Goal: Task Accomplishment & Management: Manage account settings

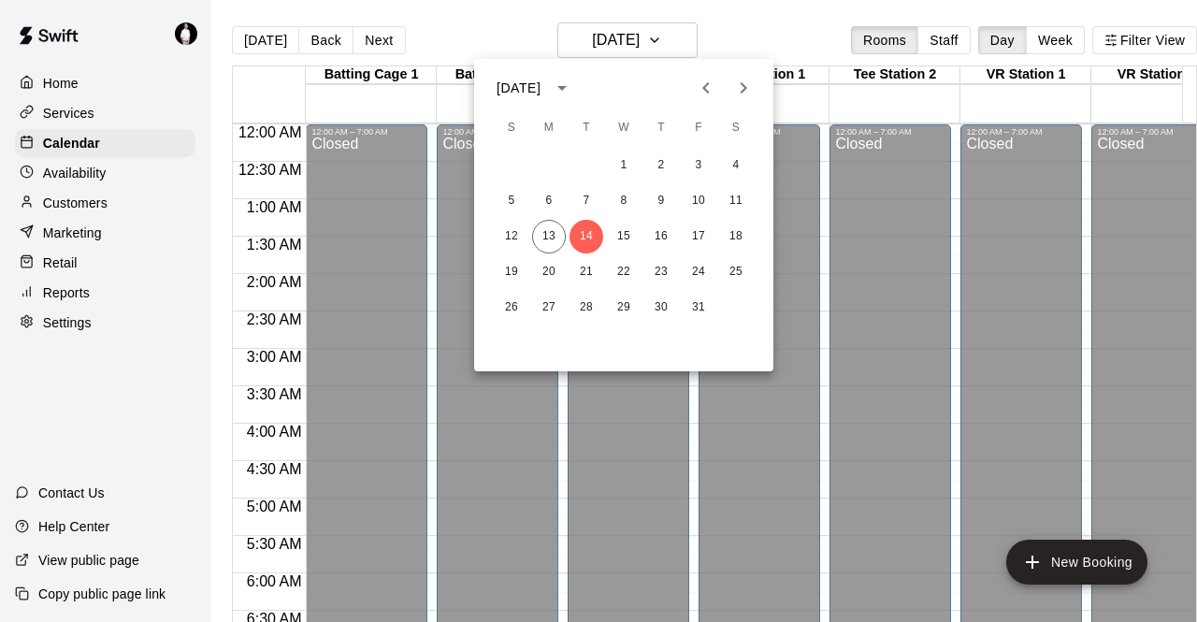
scroll to position [526, 0]
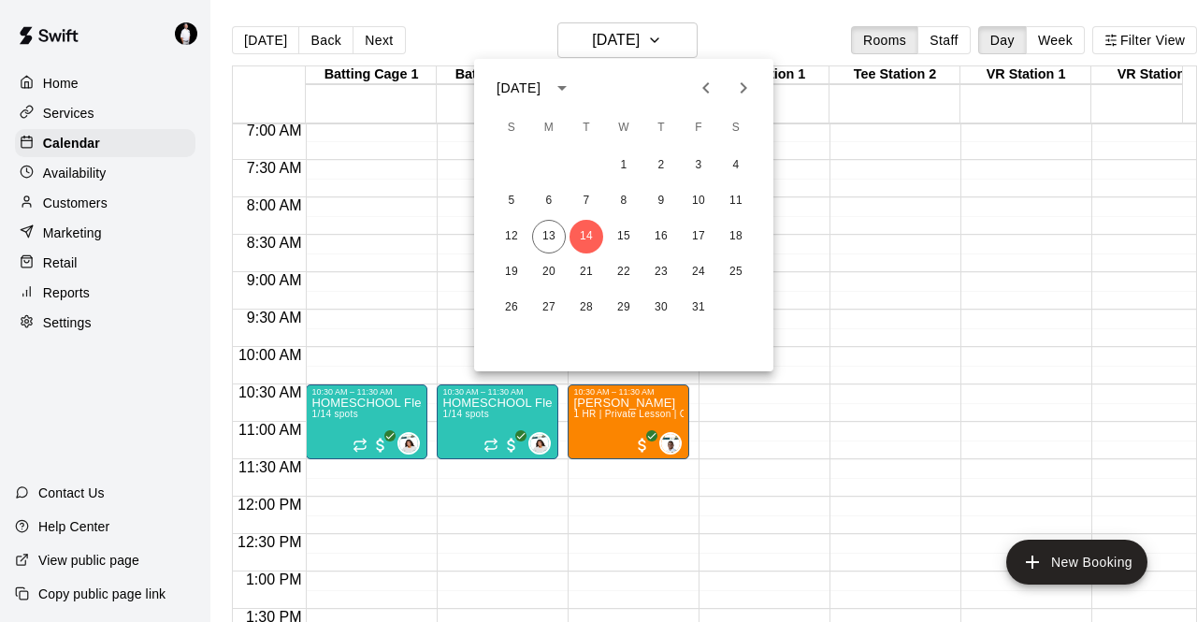
click at [677, 36] on div at bounding box center [598, 311] width 1197 height 622
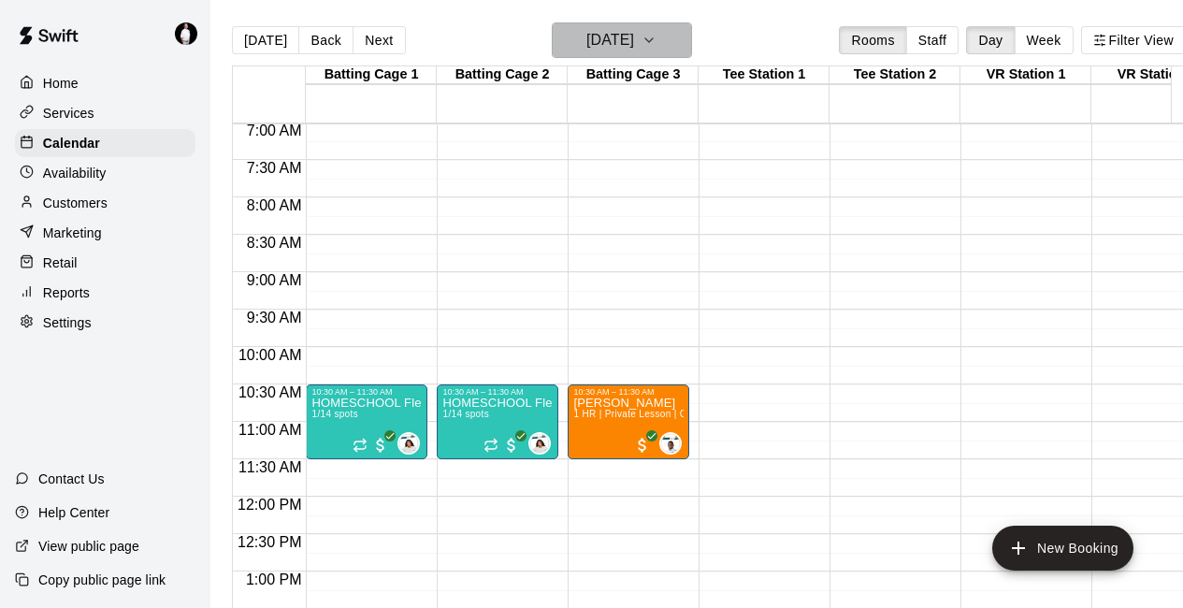
click at [657, 42] on icon "button" at bounding box center [649, 40] width 15 height 22
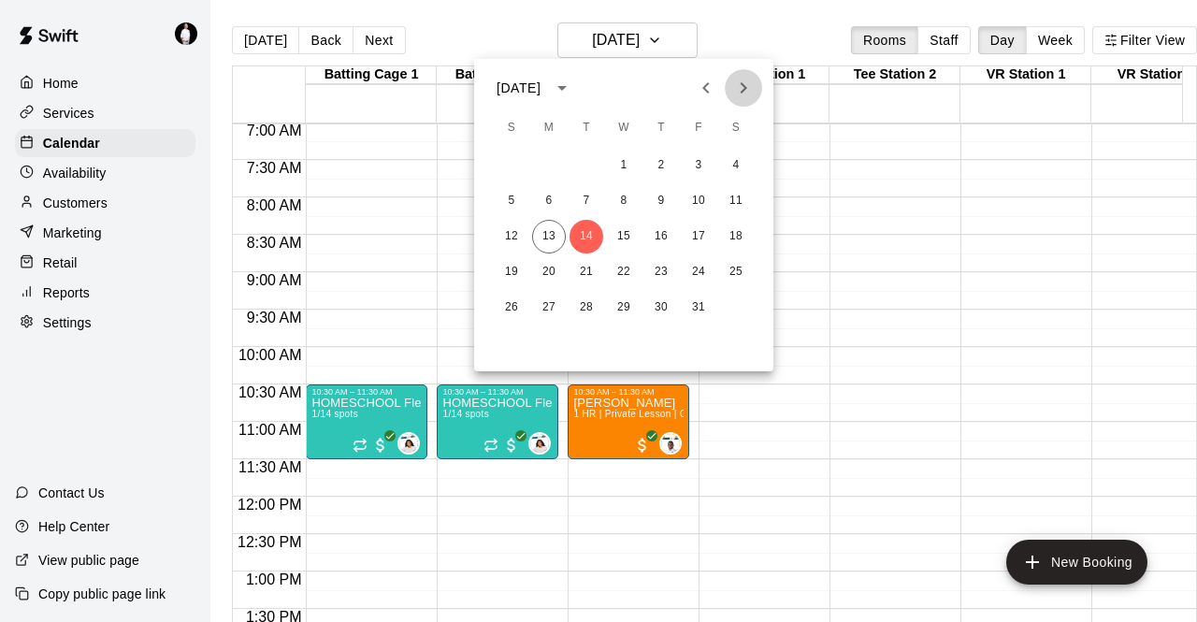
click at [752, 81] on icon "Next month" at bounding box center [743, 88] width 22 height 22
click at [736, 161] on button "1" at bounding box center [736, 166] width 34 height 34
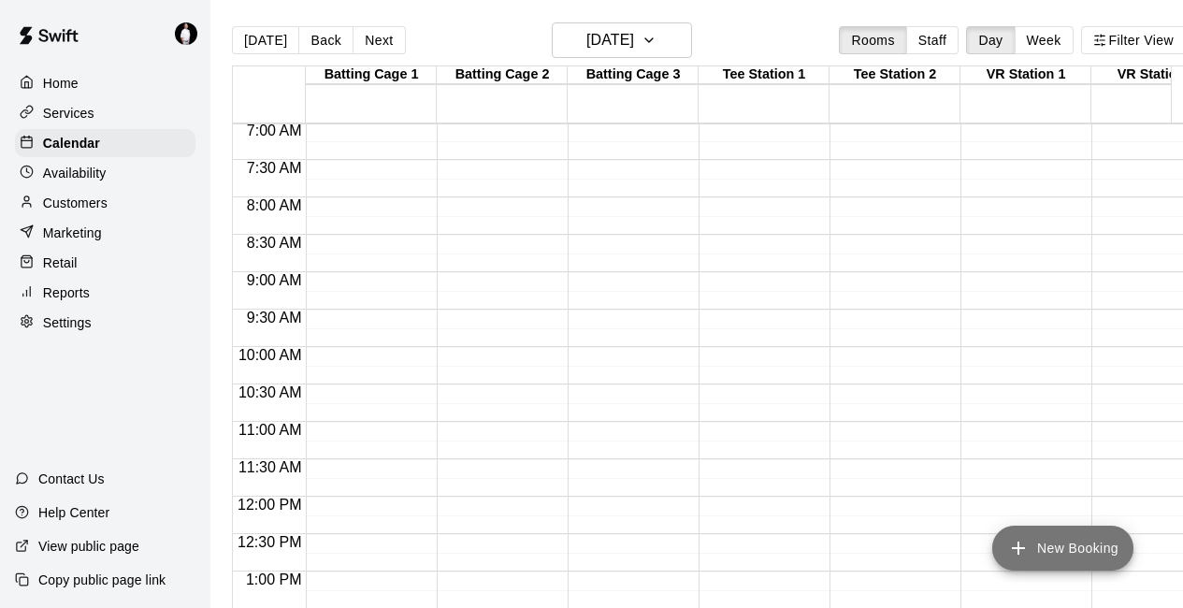
click at [1039, 545] on button "New Booking" at bounding box center [1063, 548] width 141 height 45
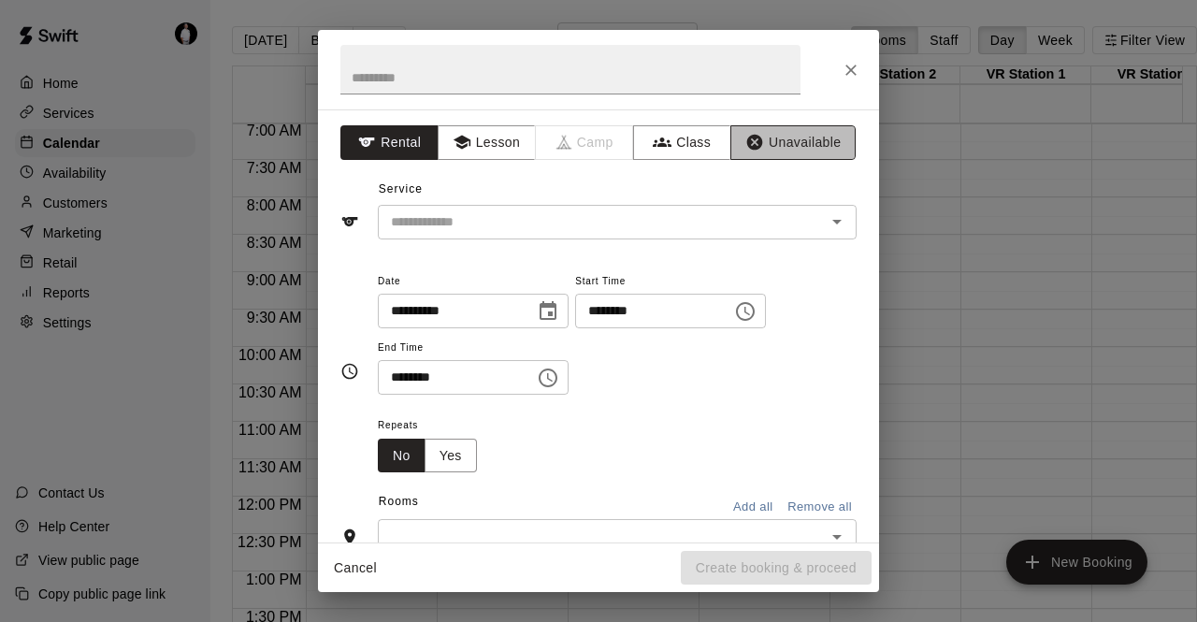
click at [781, 134] on button "Unavailable" at bounding box center [793, 142] width 125 height 35
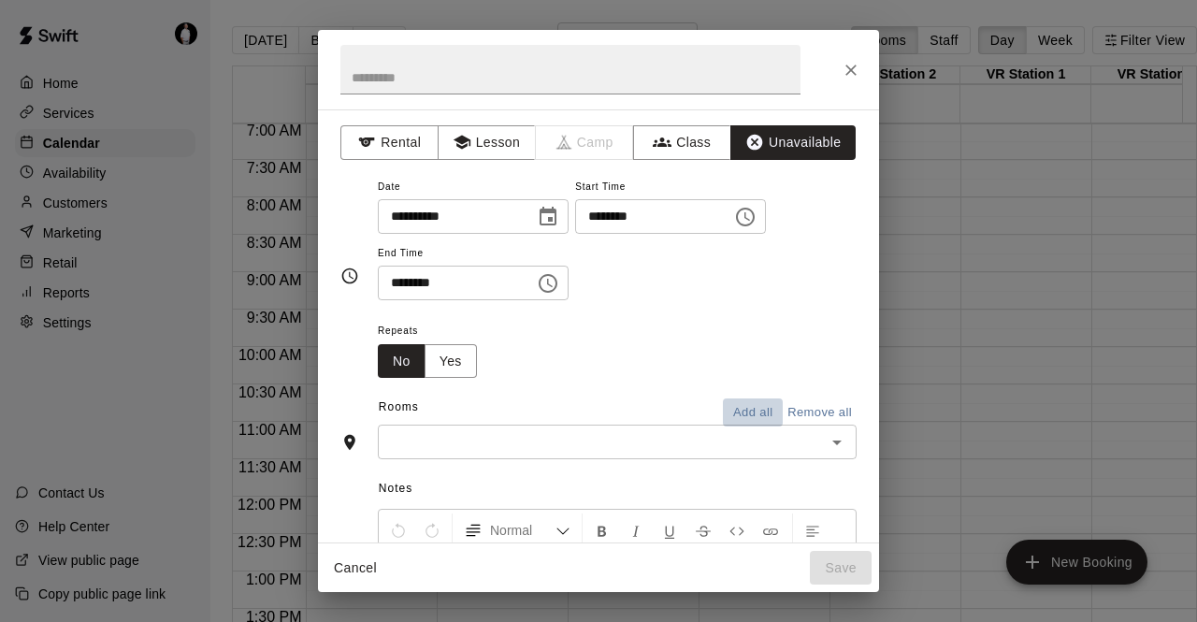
click at [742, 408] on button "Add all" at bounding box center [753, 413] width 60 height 29
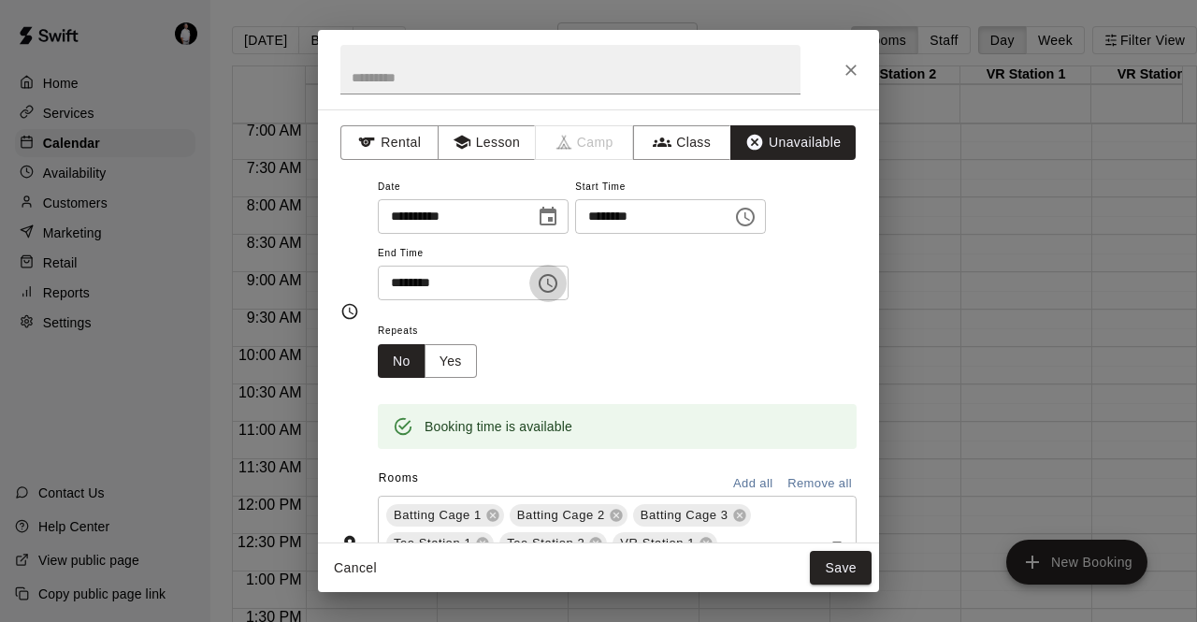
click at [559, 283] on icon "Choose time, selected time is 8:30 AM" at bounding box center [548, 283] width 22 height 22
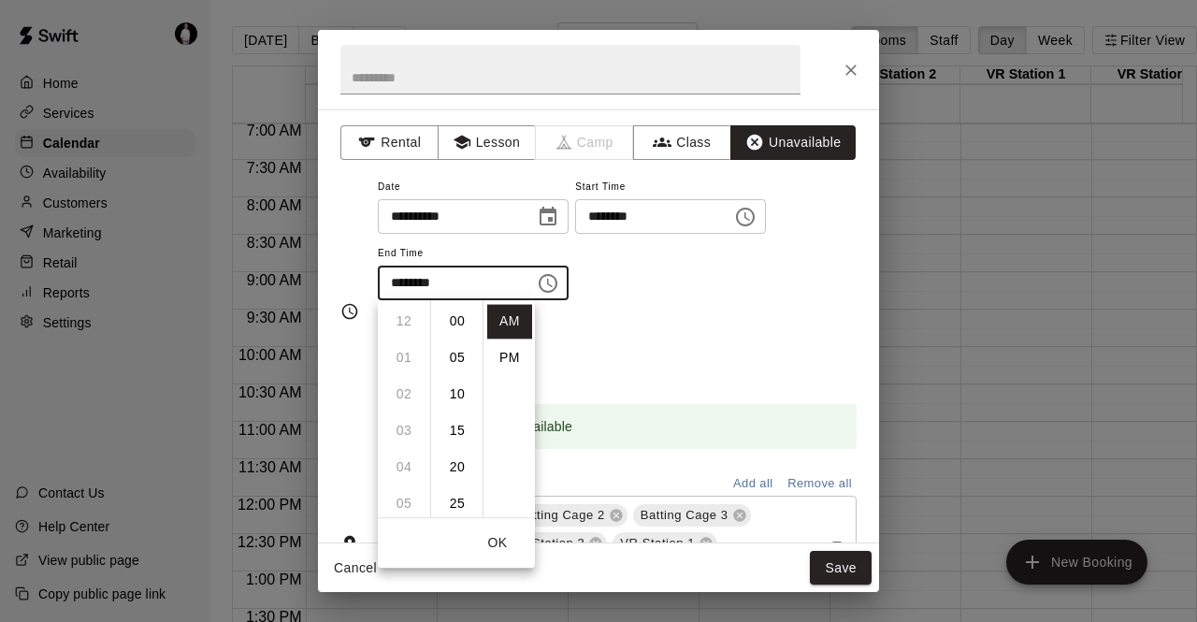
scroll to position [219, 0]
click at [505, 358] on li "PM" at bounding box center [509, 358] width 45 height 35
type input "********"
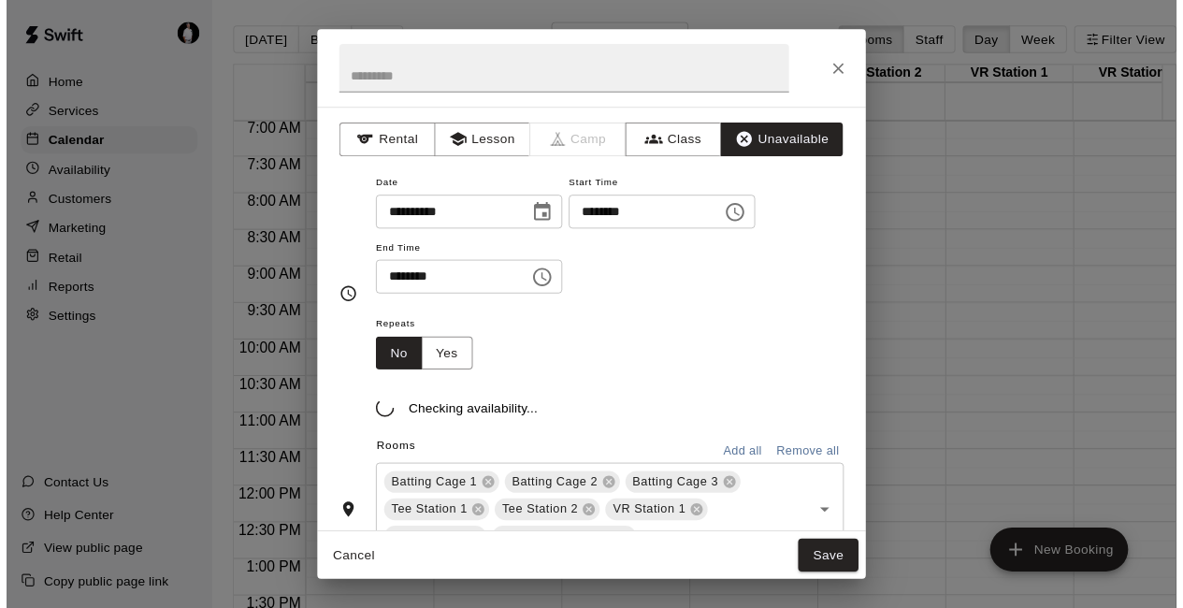
scroll to position [34, 0]
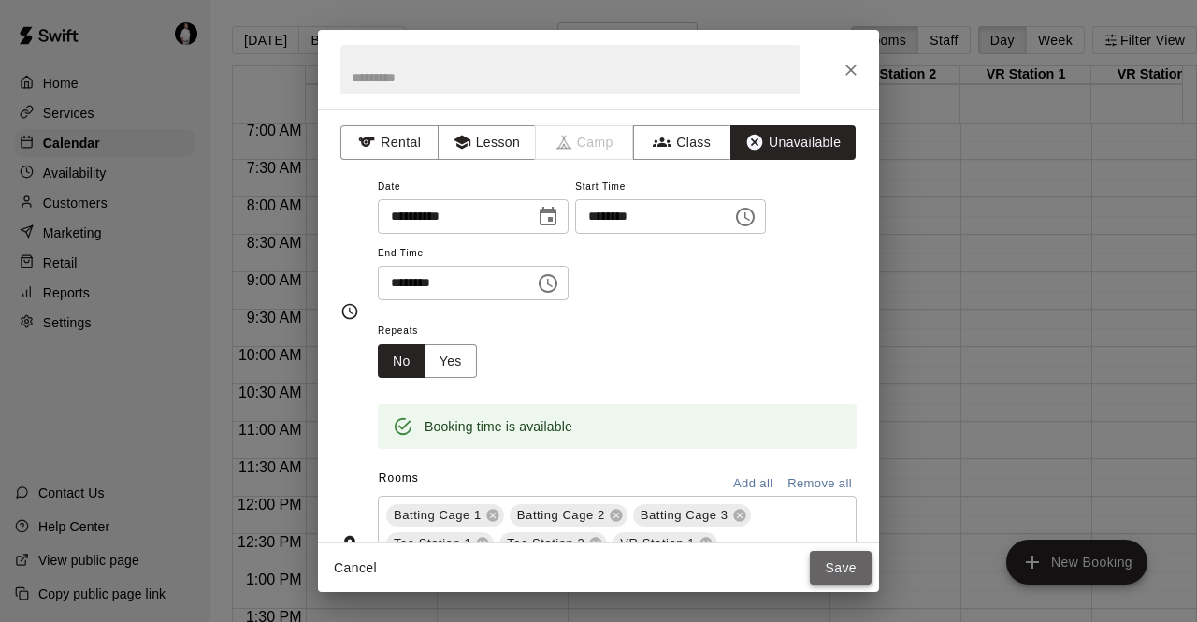
click at [849, 565] on button "Save" at bounding box center [841, 568] width 62 height 35
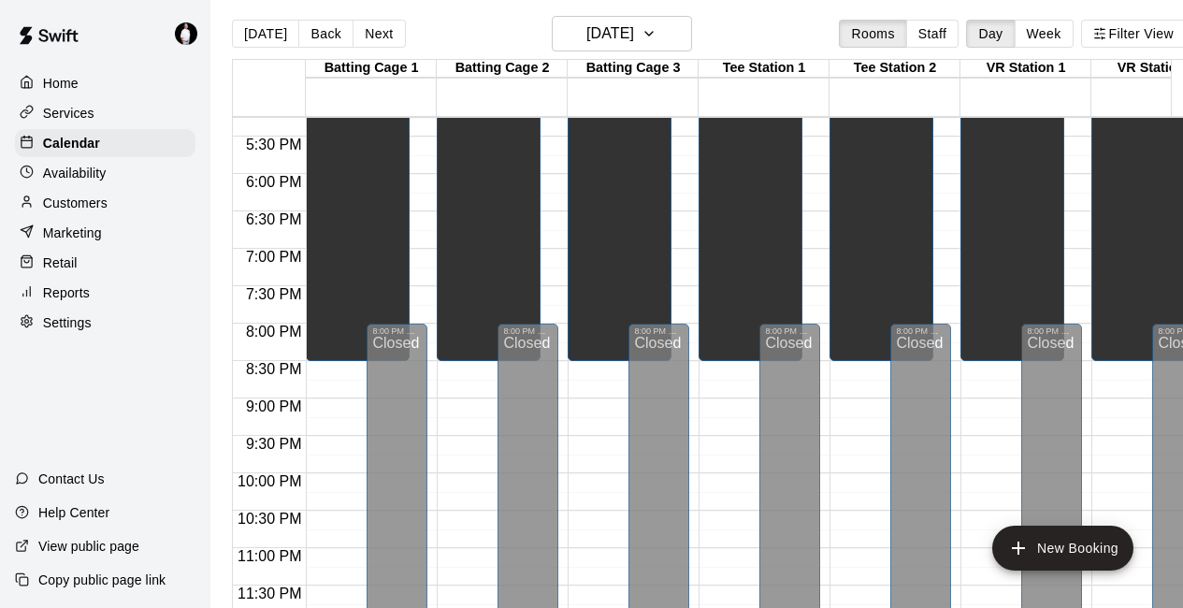
scroll to position [2, 0]
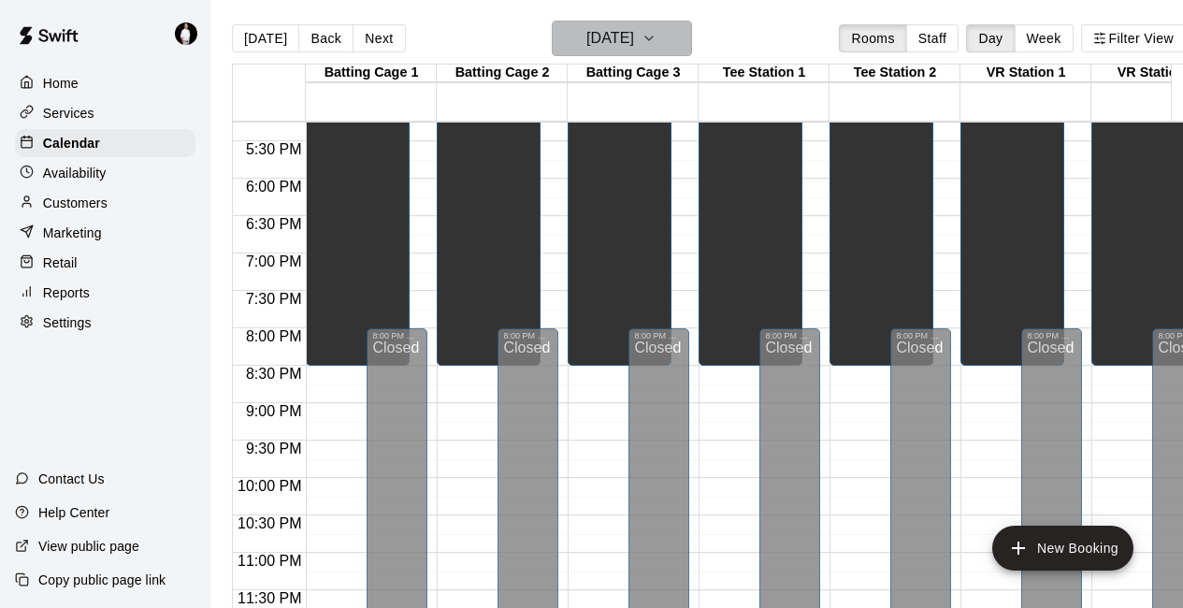
click at [657, 33] on icon "button" at bounding box center [649, 38] width 15 height 22
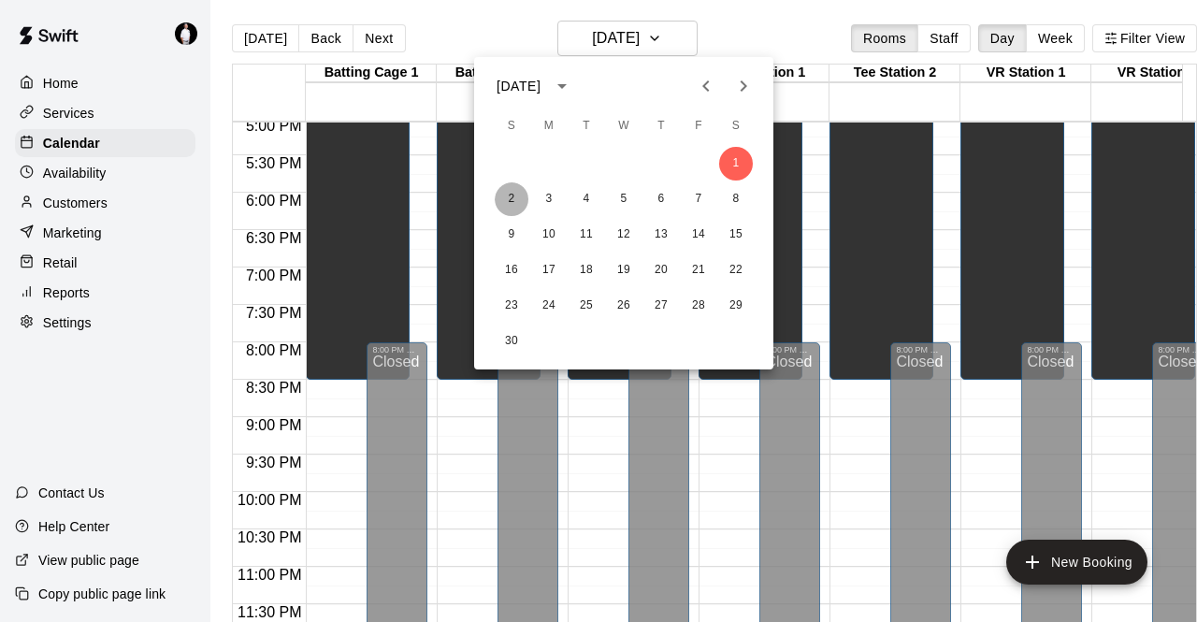
click at [508, 197] on button "2" at bounding box center [512, 199] width 34 height 34
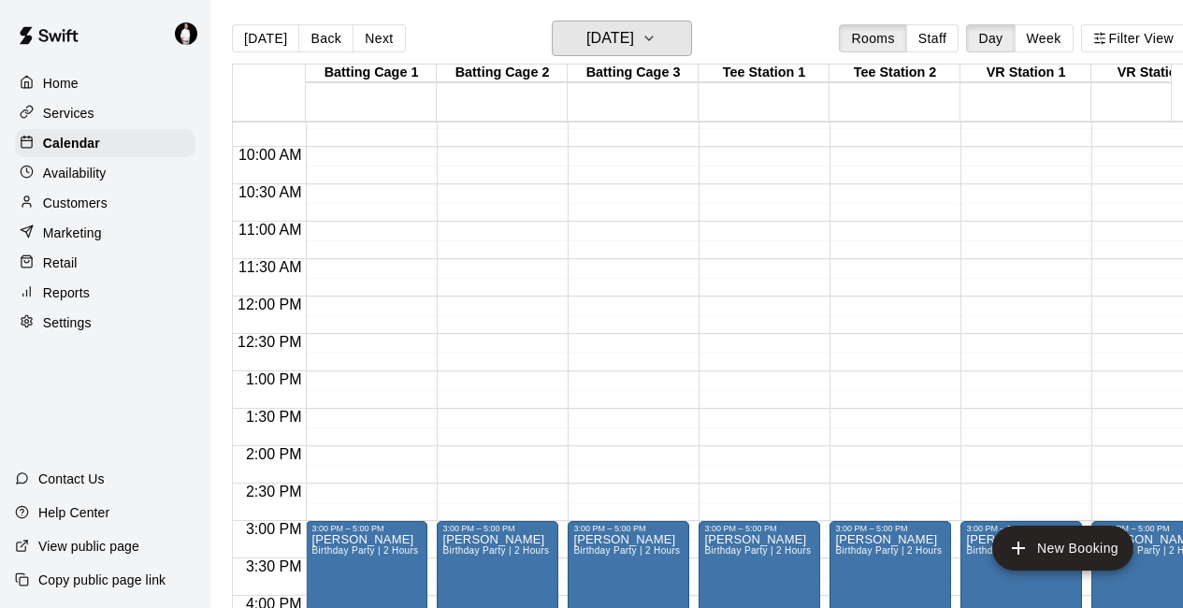
scroll to position [725, 0]
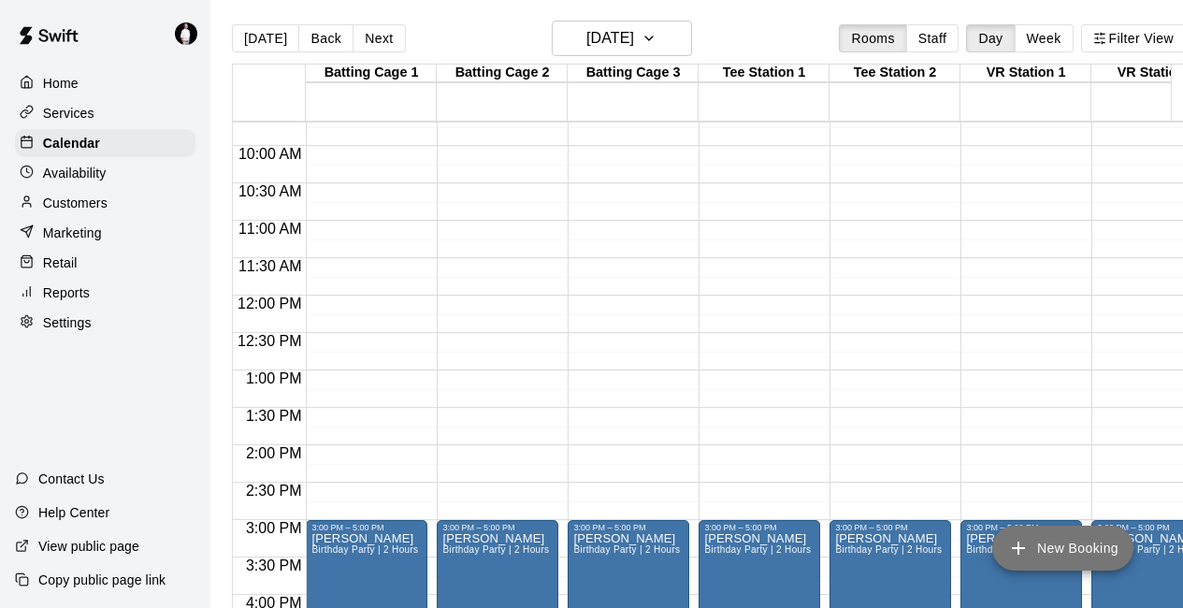
click at [1020, 551] on icon "add" at bounding box center [1018, 548] width 22 height 22
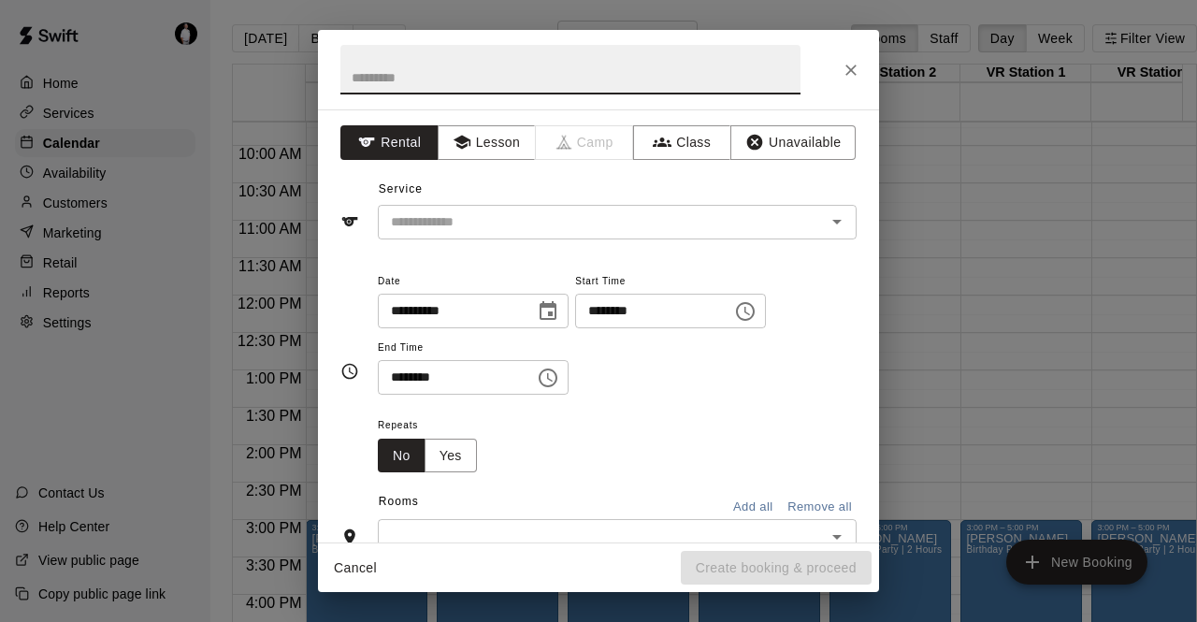
click at [404, 375] on input "********" at bounding box center [450, 377] width 144 height 35
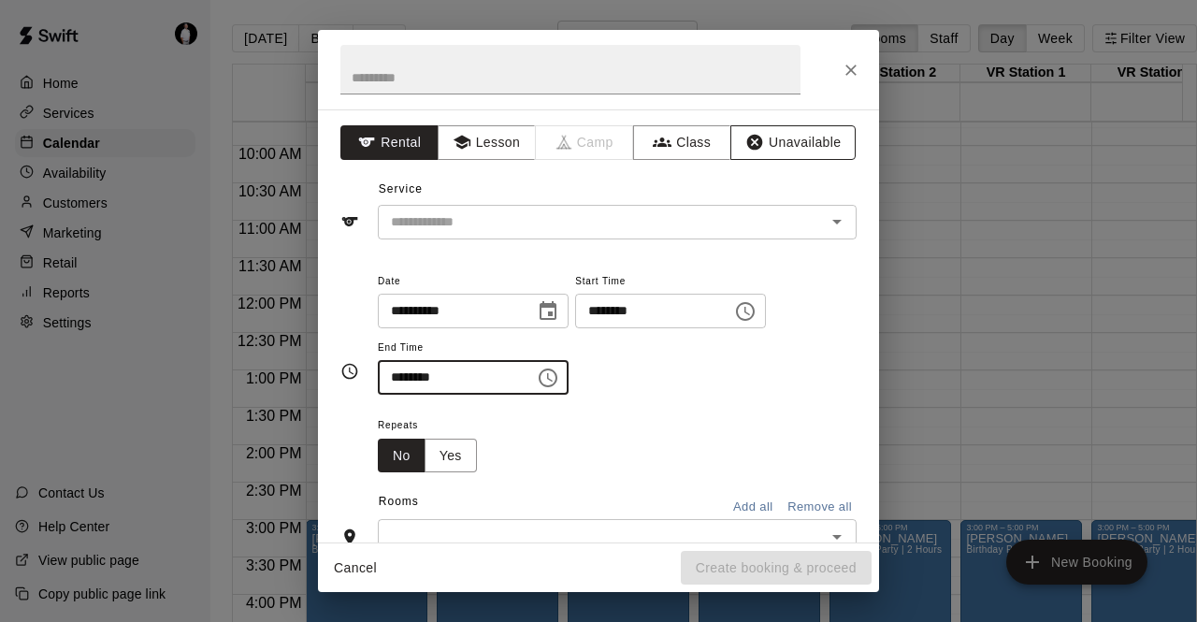
type input "********"
click at [793, 138] on button "Unavailable" at bounding box center [793, 142] width 125 height 35
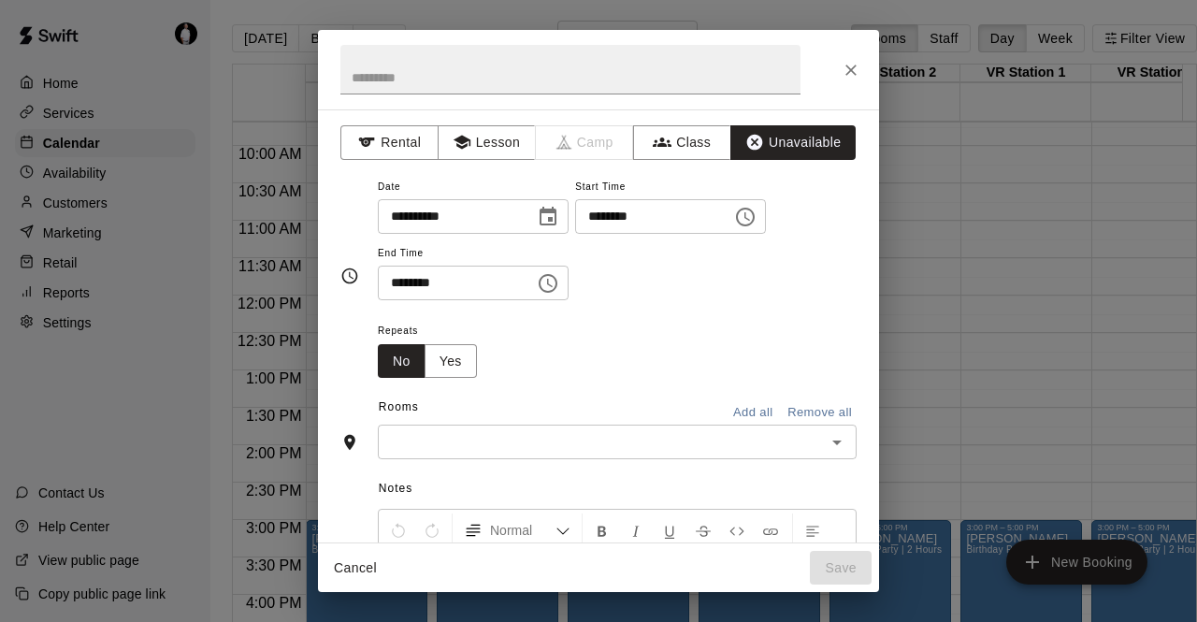
click at [743, 417] on button "Add all" at bounding box center [753, 413] width 60 height 29
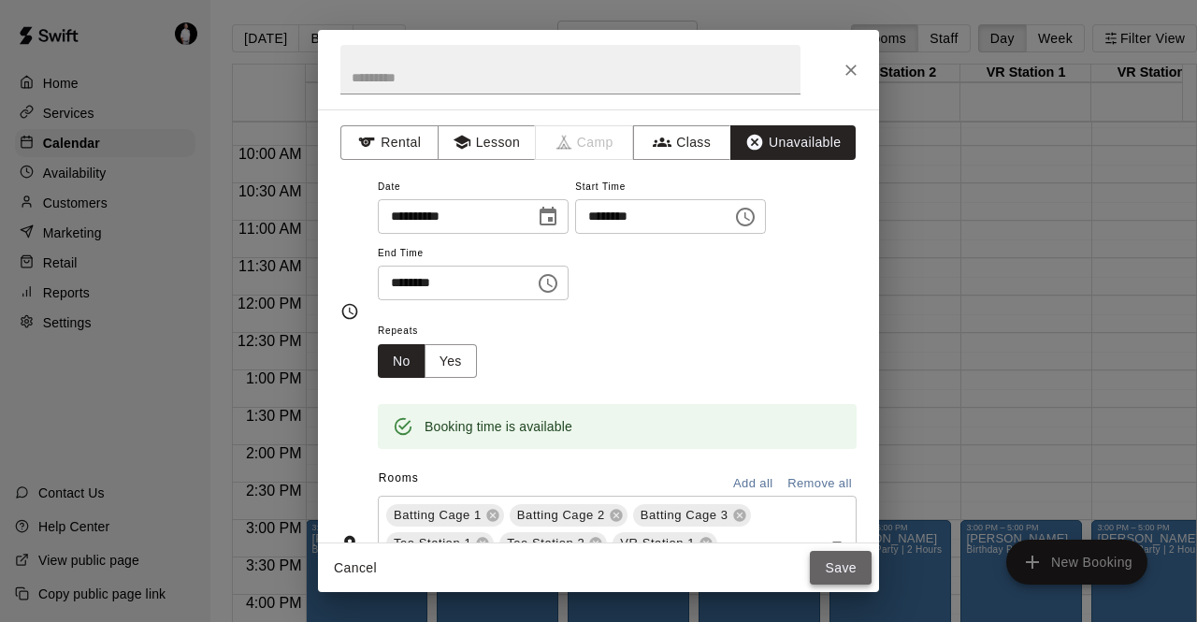
click at [839, 564] on button "Save" at bounding box center [841, 568] width 62 height 35
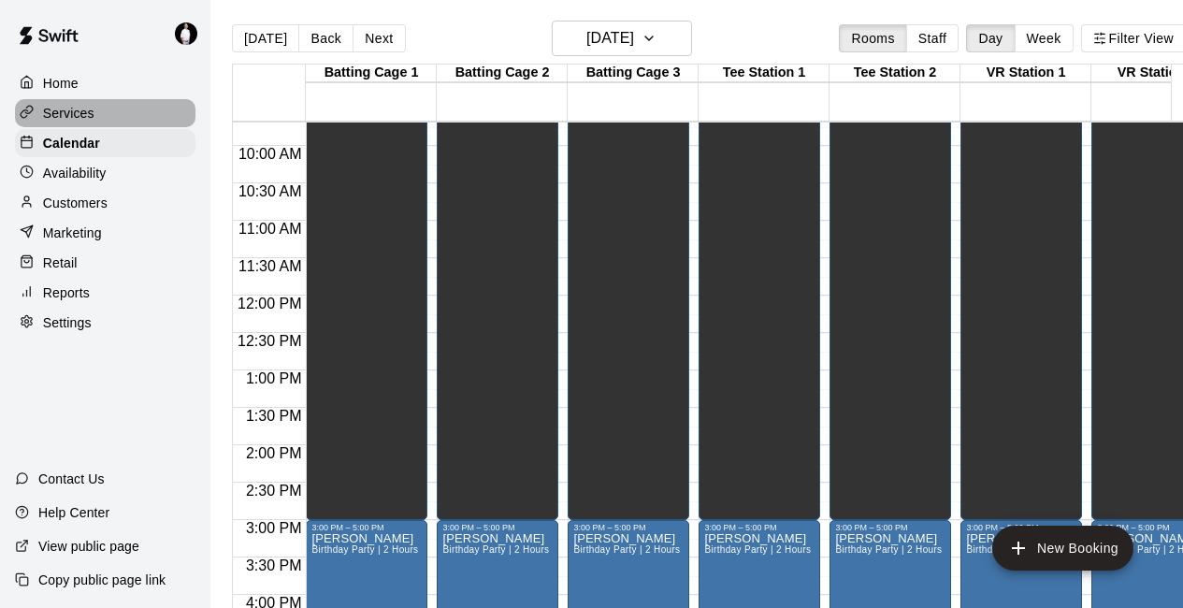
click at [85, 119] on p "Services" at bounding box center [68, 113] width 51 height 19
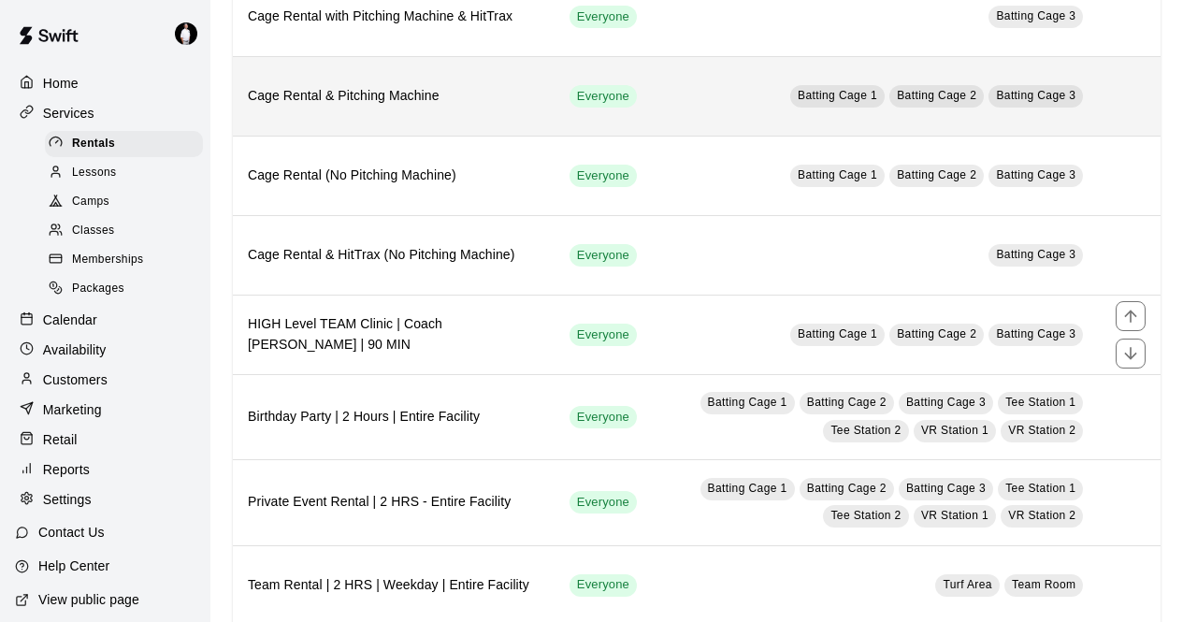
scroll to position [242, 0]
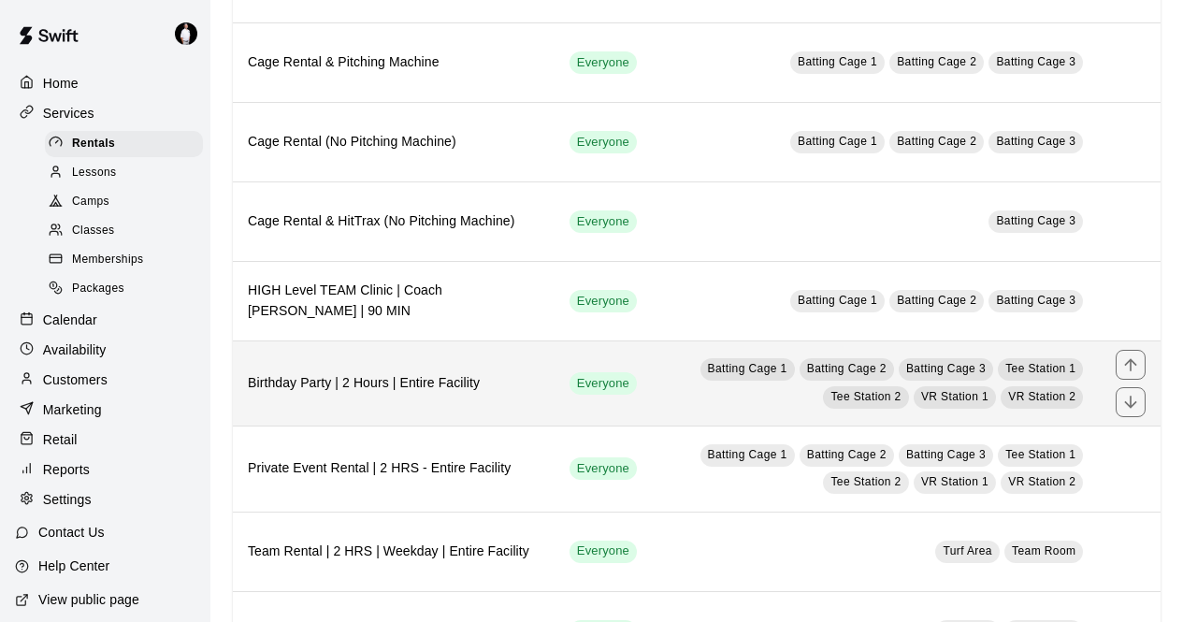
click at [292, 392] on h6 "Birthday Party | 2 Hours | Entire Facility" at bounding box center [394, 383] width 292 height 21
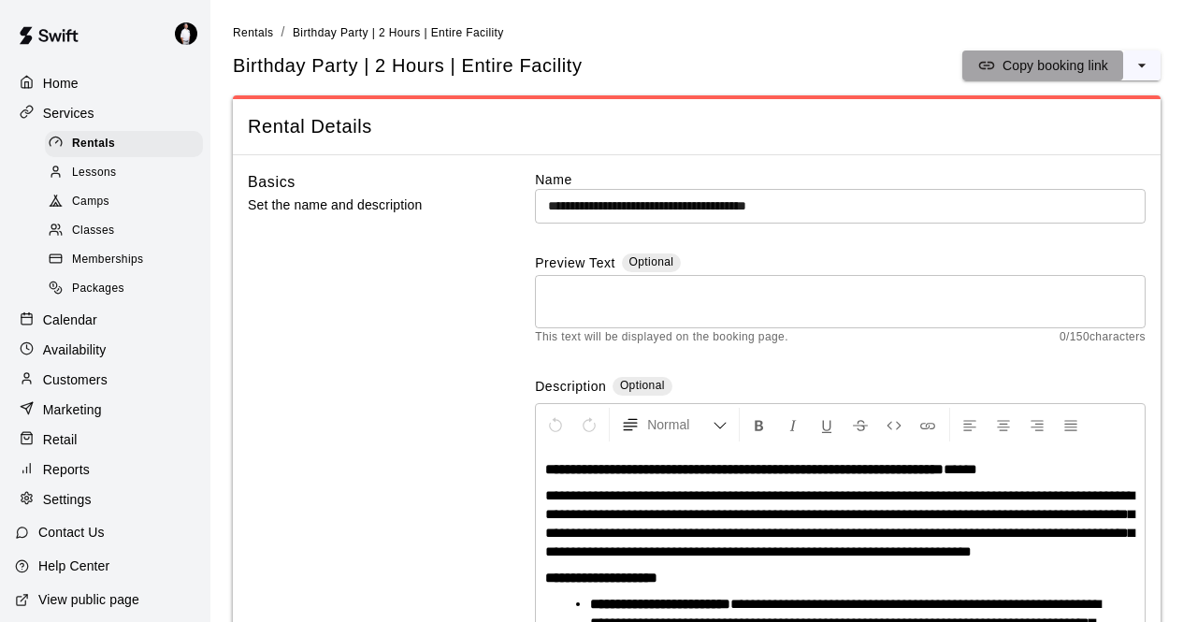
click at [1040, 62] on p "Copy booking link" at bounding box center [1056, 65] width 106 height 19
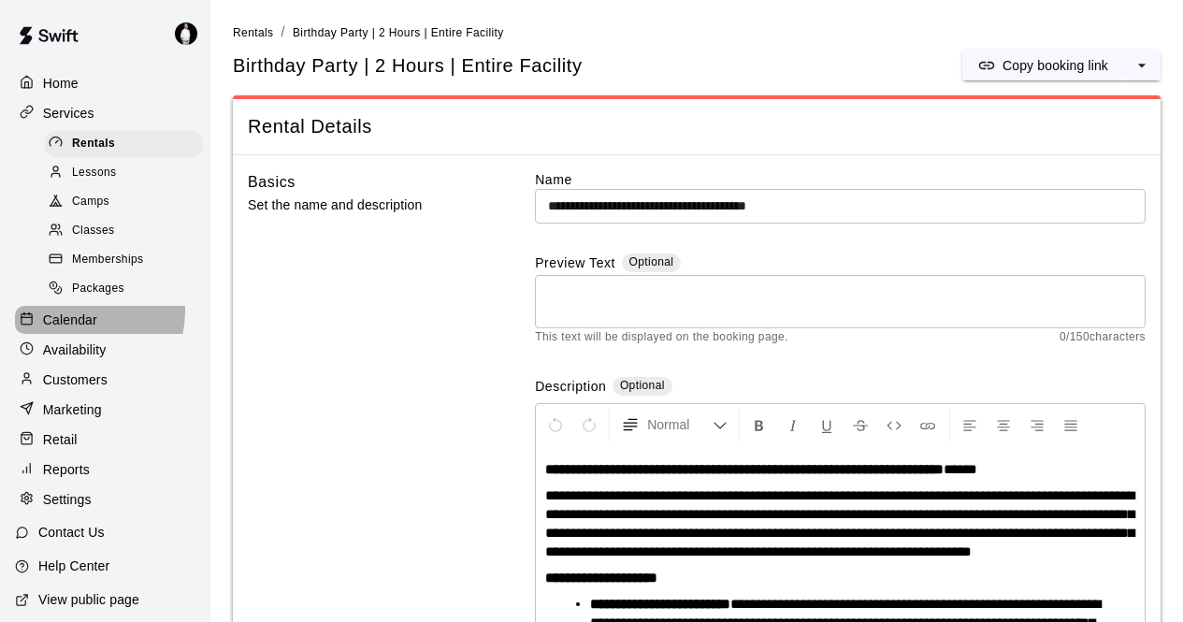
click at [78, 322] on p "Calendar" at bounding box center [70, 320] width 54 height 19
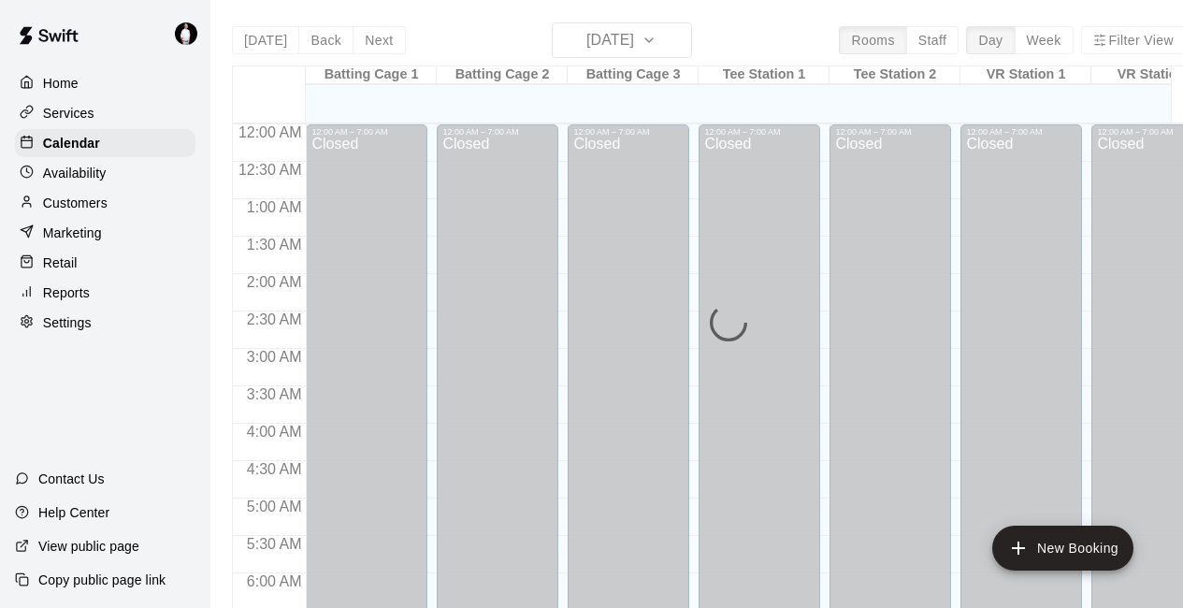
scroll to position [1189, 0]
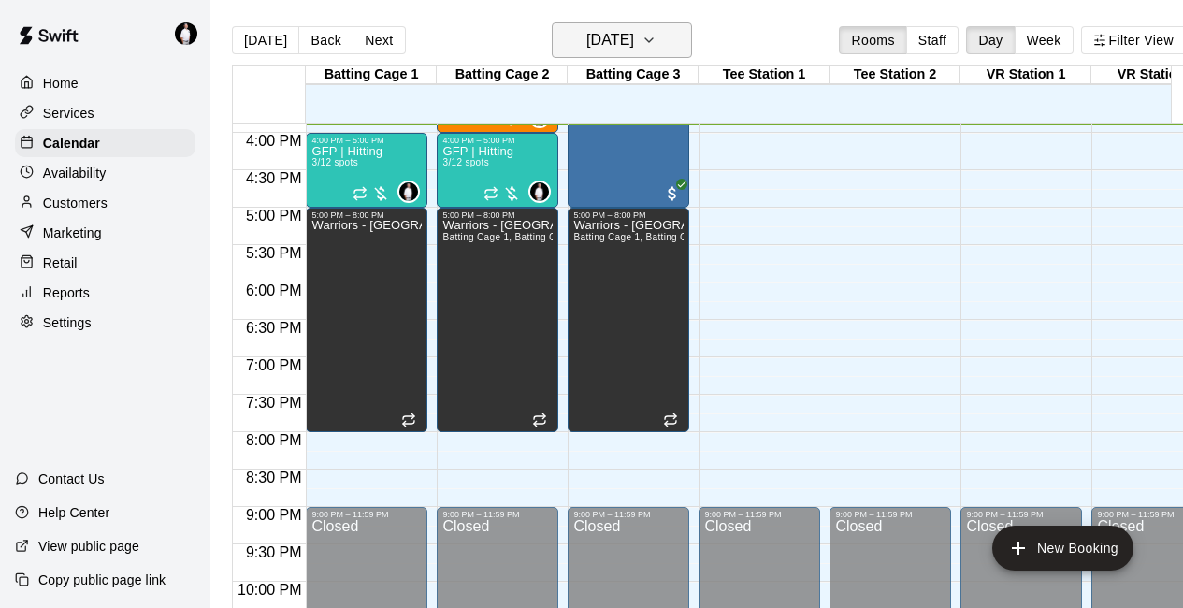
click at [657, 44] on icon "button" at bounding box center [649, 40] width 15 height 22
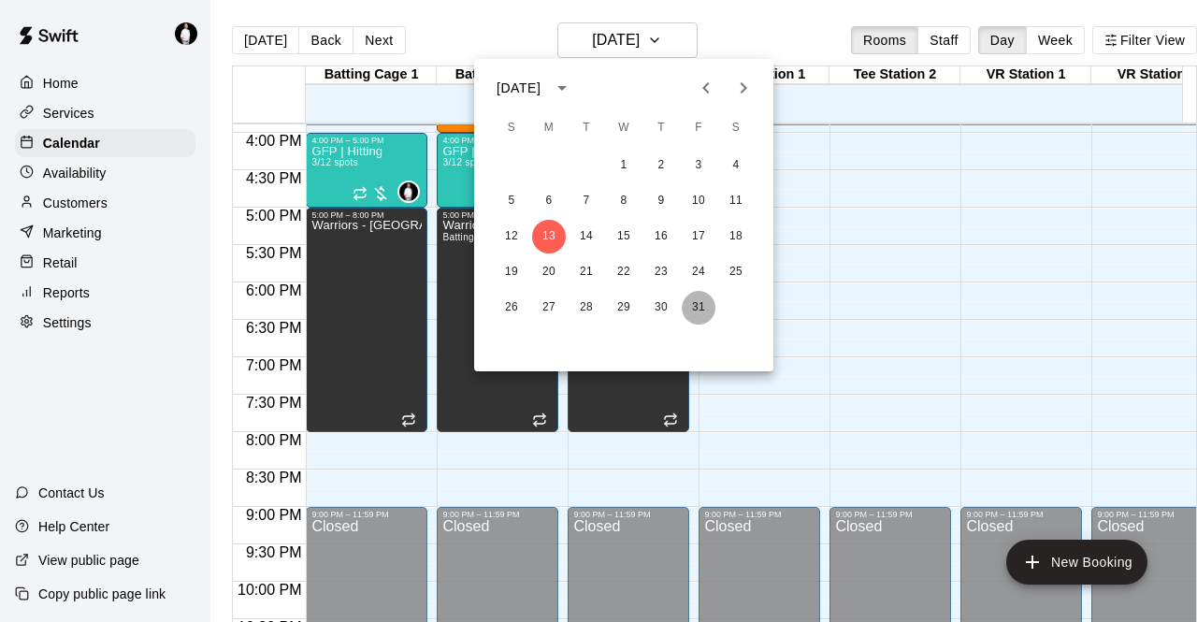
click at [692, 314] on button "31" at bounding box center [699, 308] width 34 height 34
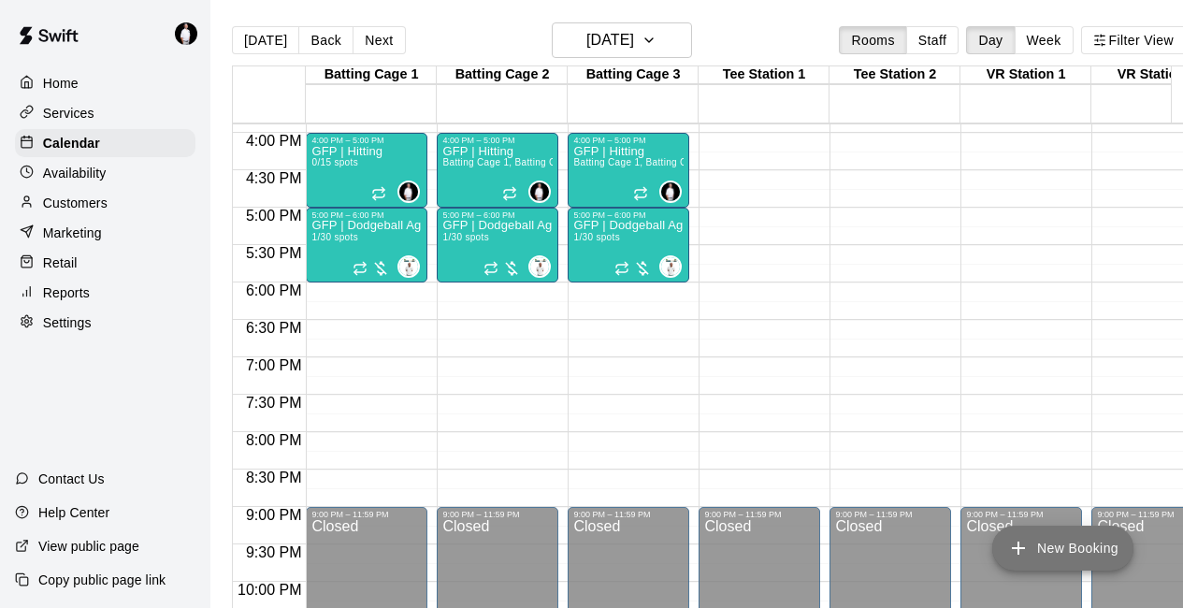
click at [1048, 537] on button "New Booking" at bounding box center [1063, 548] width 141 height 45
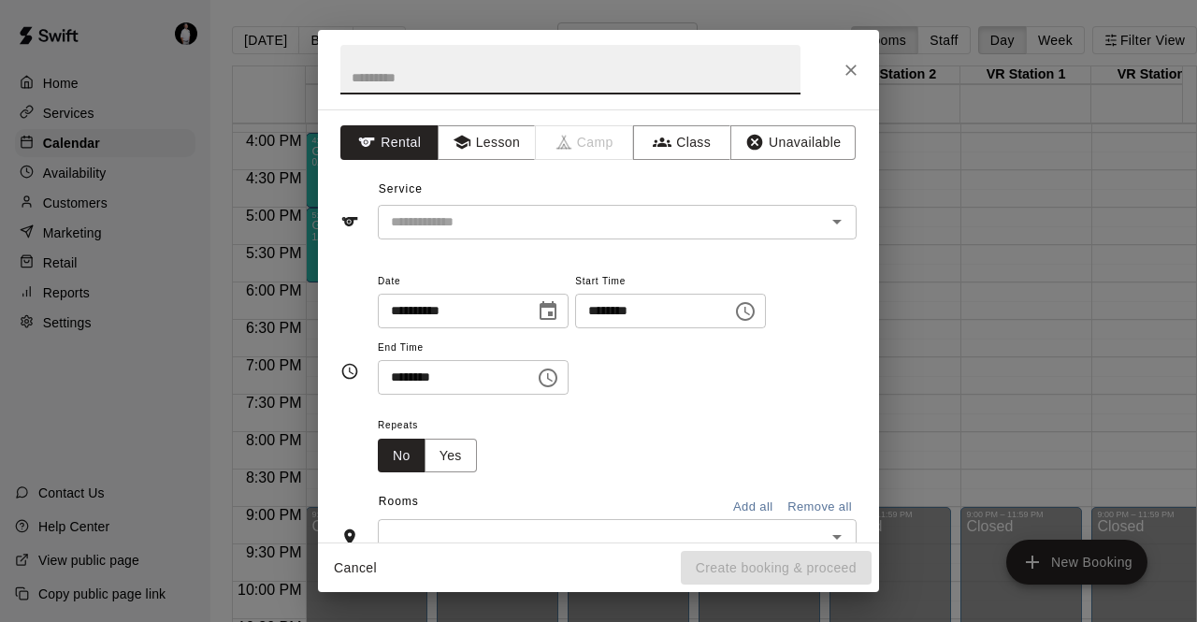
click at [623, 312] on input "********" at bounding box center [647, 311] width 144 height 35
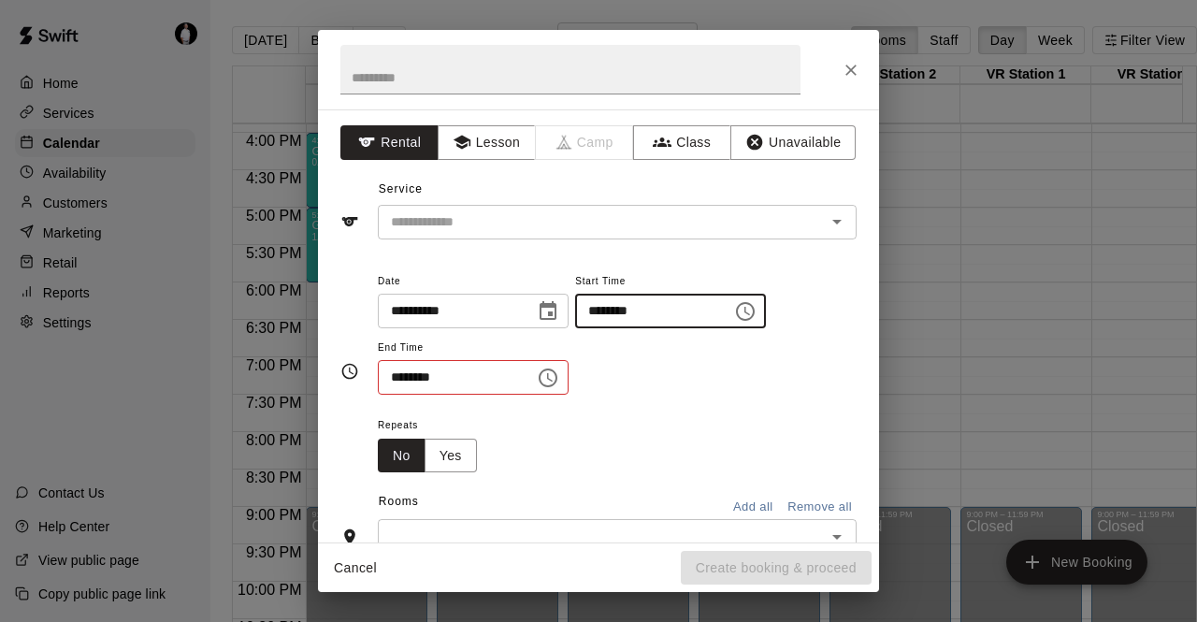
type input "********"
click at [405, 379] on input "********" at bounding box center [450, 377] width 144 height 35
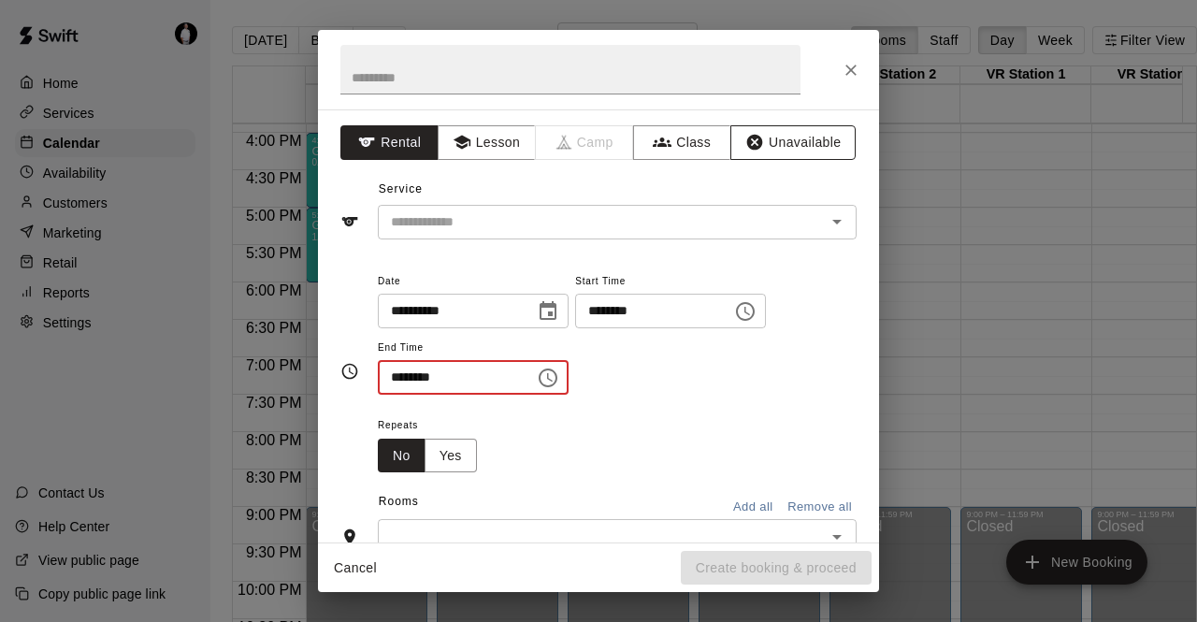
click at [774, 139] on button "Unavailable" at bounding box center [793, 142] width 125 height 35
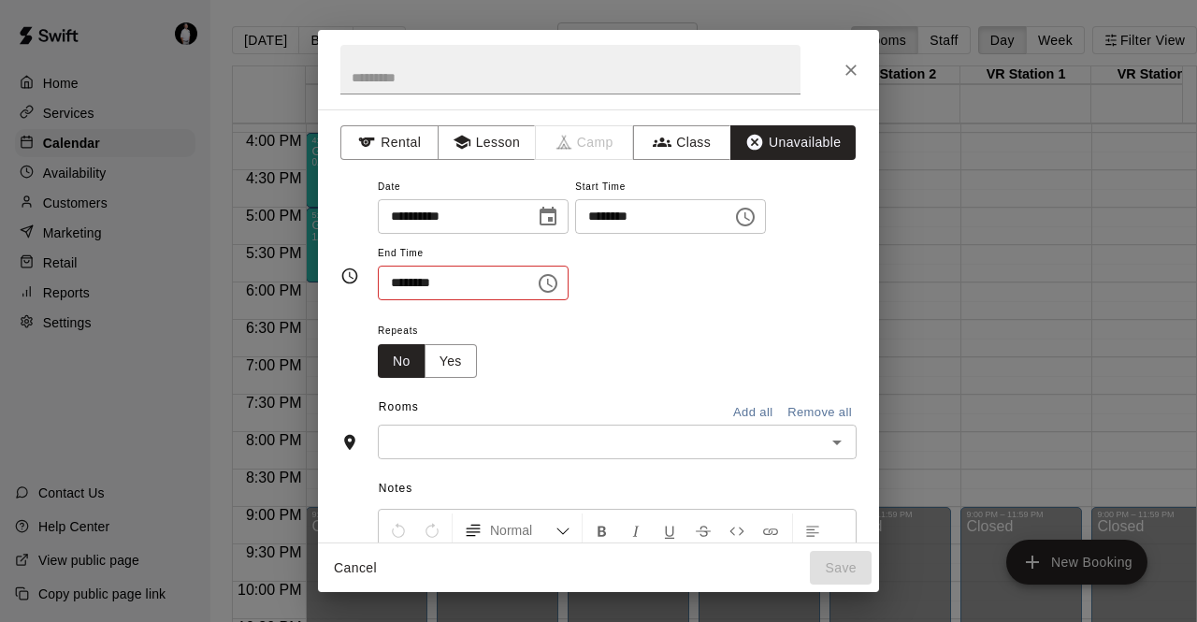
click at [743, 412] on button "Add all" at bounding box center [753, 413] width 60 height 29
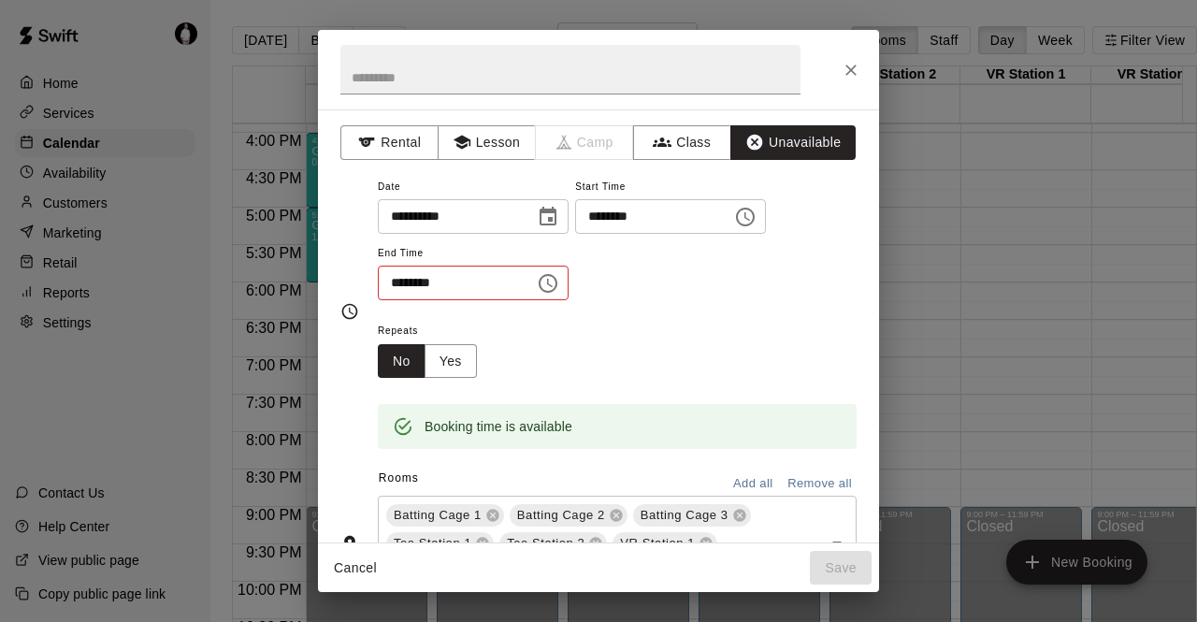
click at [403, 284] on input "********" at bounding box center [450, 283] width 144 height 35
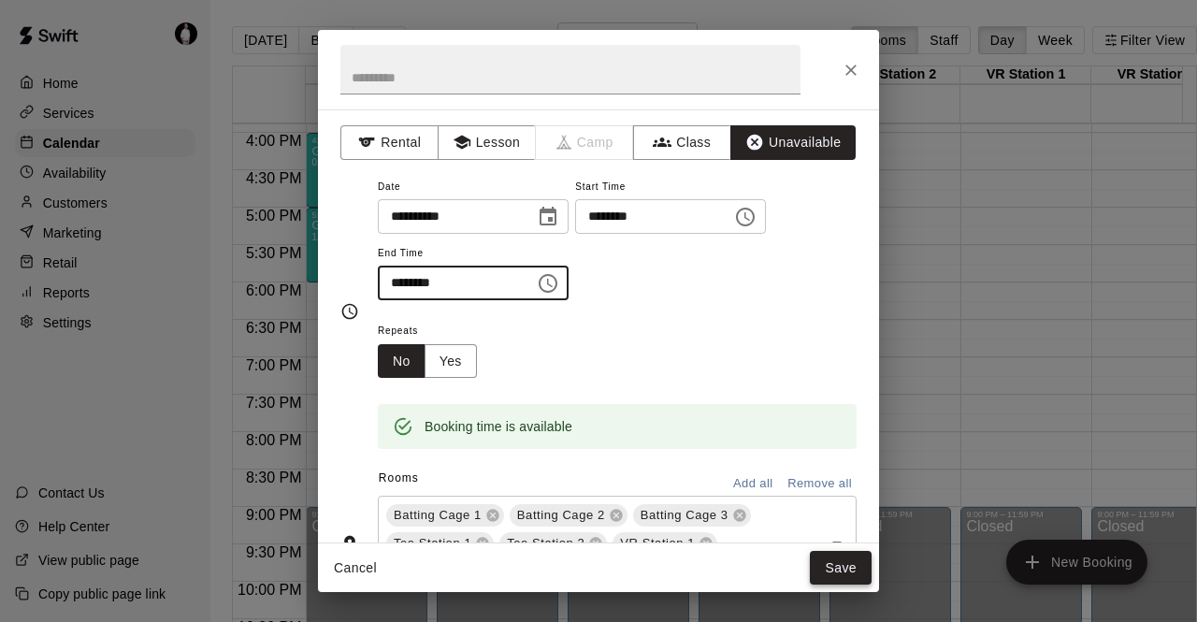
type input "********"
click at [857, 566] on button "Save" at bounding box center [841, 568] width 62 height 35
